Goal: Find contact information: Find contact information

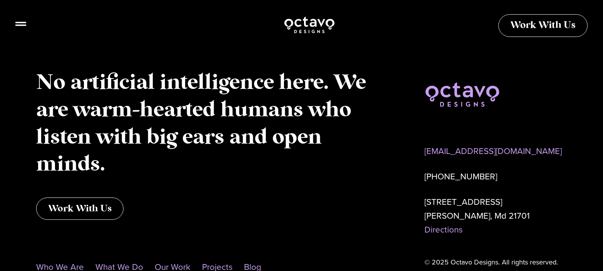
scroll to position [1979, 0]
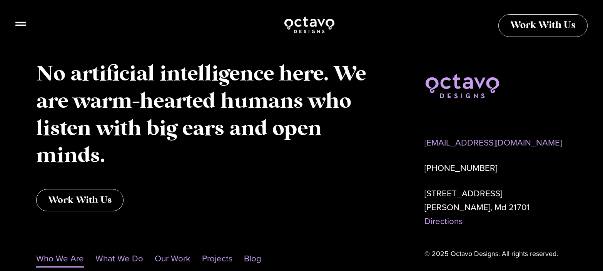
click at [70, 250] on link "Who We Are" at bounding box center [60, 259] width 48 height 18
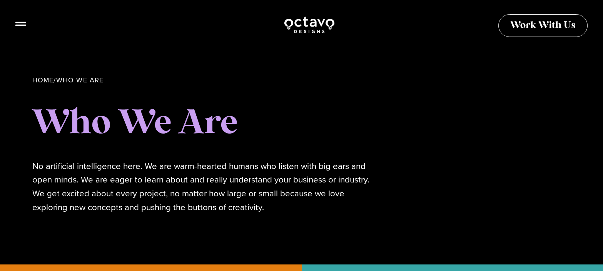
click at [18, 20] on icon at bounding box center [20, 21] width 11 height 4
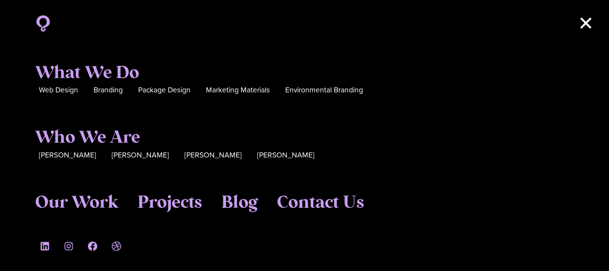
click at [586, 22] on use "Close" at bounding box center [585, 23] width 11 height 11
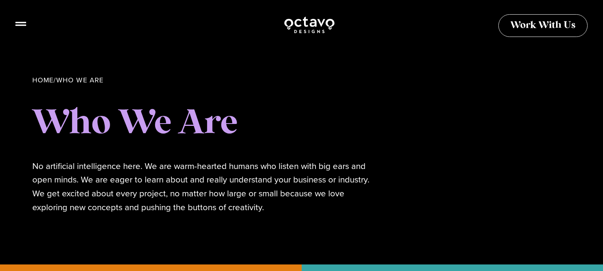
click at [312, 26] on img at bounding box center [310, 24] width 52 height 19
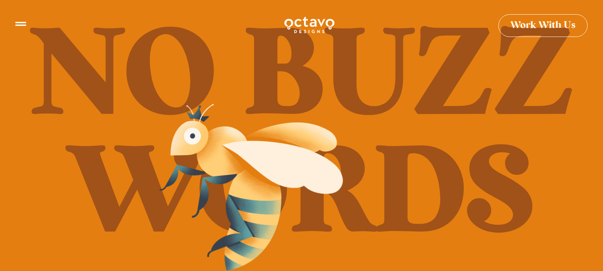
click at [225, 200] on img at bounding box center [251, 187] width 192 height 177
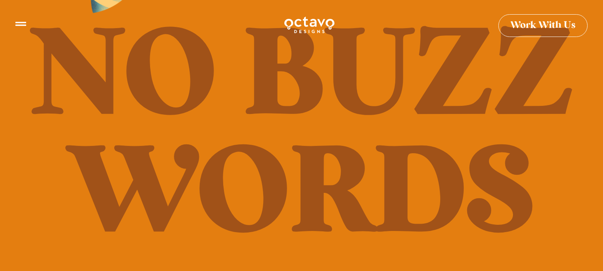
click at [17, 20] on icon at bounding box center [20, 20] width 11 height 11
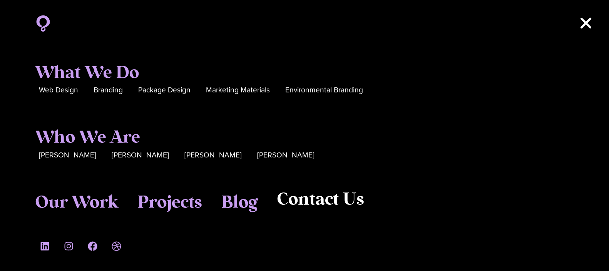
click at [327, 204] on span "Contact Us" at bounding box center [320, 199] width 87 height 21
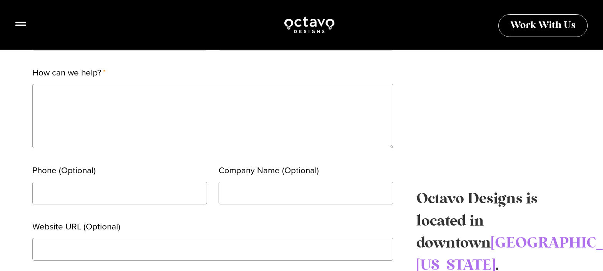
scroll to position [257, 0]
